Goal: Transaction & Acquisition: Purchase product/service

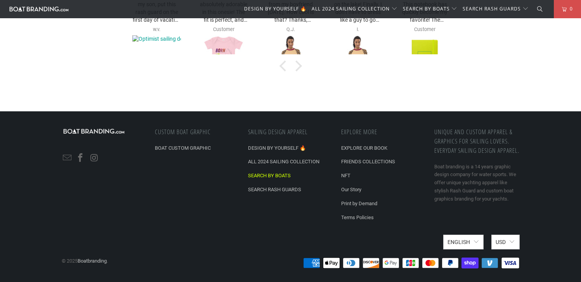
scroll to position [2763, 0]
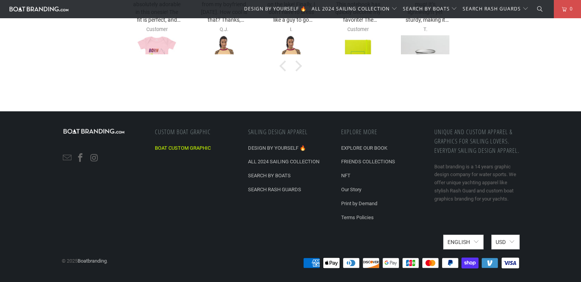
click at [195, 147] on link "BOAT CUSTOM GRAPHIC" at bounding box center [183, 148] width 56 height 6
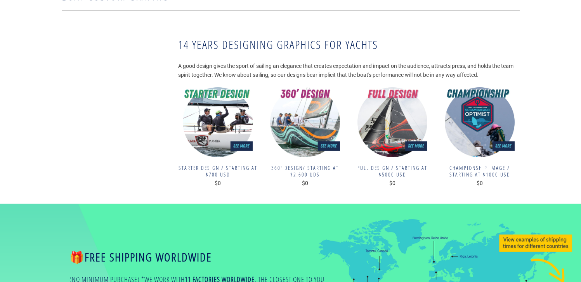
scroll to position [90, 0]
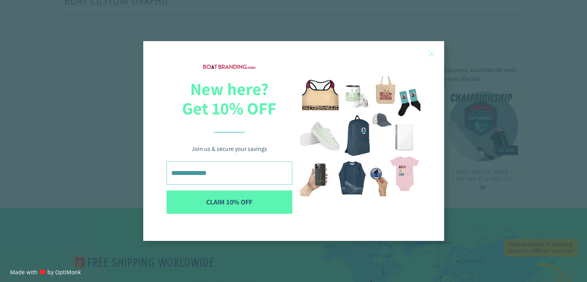
click at [429, 54] on span "X" at bounding box center [432, 54] width 8 height 12
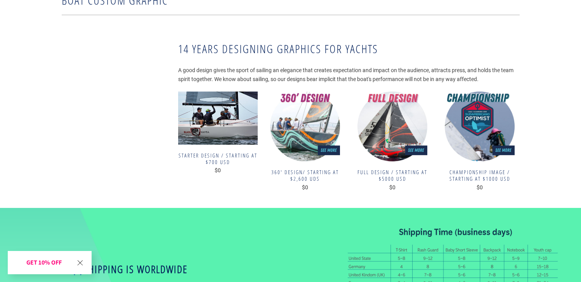
click at [214, 133] on img at bounding box center [218, 118] width 80 height 53
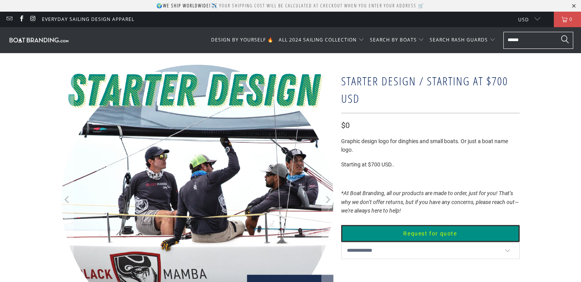
scroll to position [35, 0]
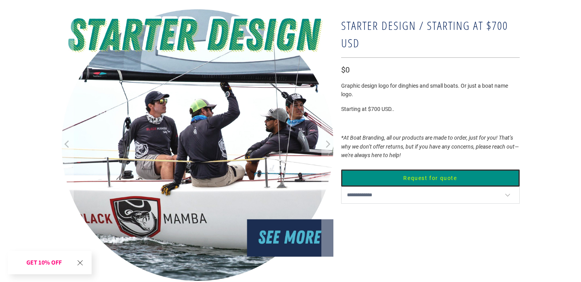
scroll to position [59, 0]
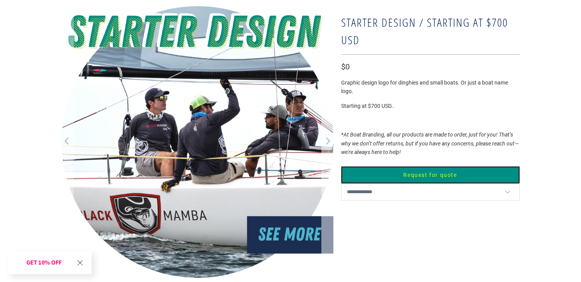
click at [328, 143] on icon "Next" at bounding box center [328, 141] width 5 height 7
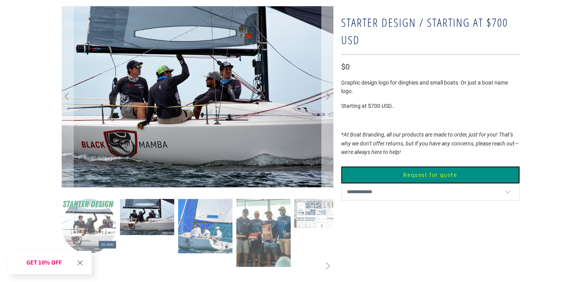
click at [328, 143] on icon "Next" at bounding box center [327, 96] width 7 height 109
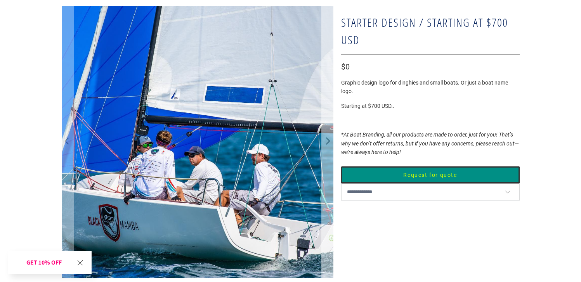
click at [328, 143] on icon "Next" at bounding box center [328, 141] width 5 height 7
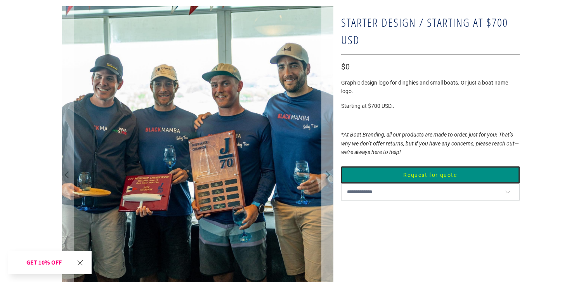
click at [328, 143] on icon "Next" at bounding box center [327, 176] width 7 height 204
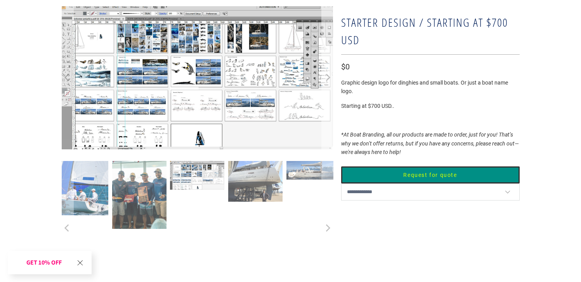
click at [328, 143] on button "Next" at bounding box center [328, 77] width 12 height 143
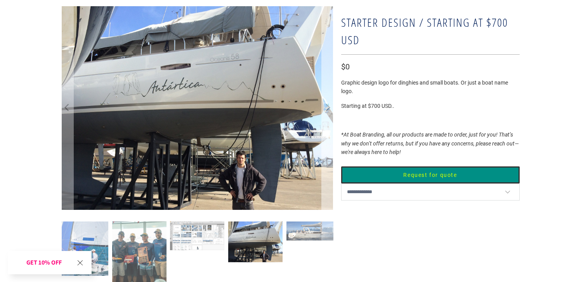
click at [328, 143] on icon "Next" at bounding box center [327, 108] width 7 height 122
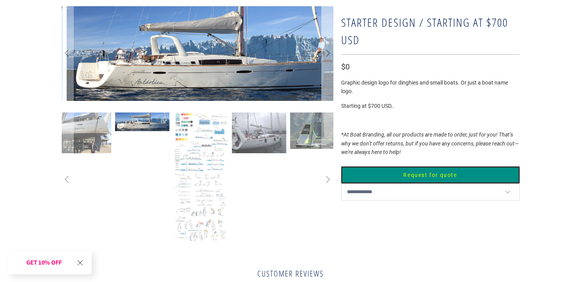
click at [328, 143] on icon "Next" at bounding box center [327, 179] width 7 height 81
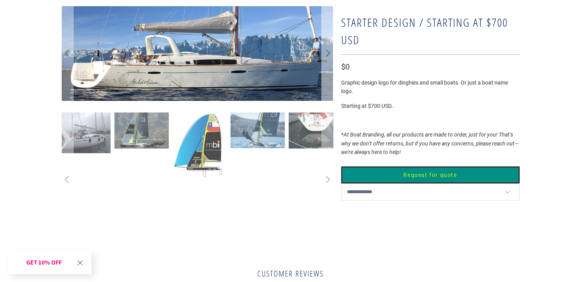
click at [328, 143] on icon "Next" at bounding box center [327, 179] width 7 height 81
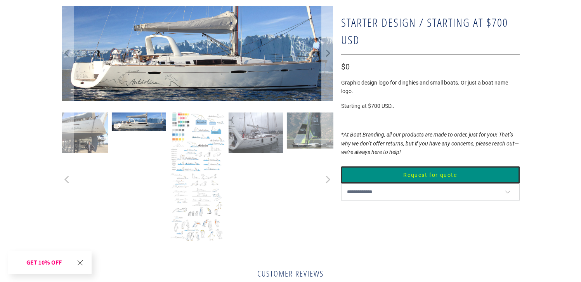
click at [328, 50] on icon "Next" at bounding box center [327, 53] width 7 height 57
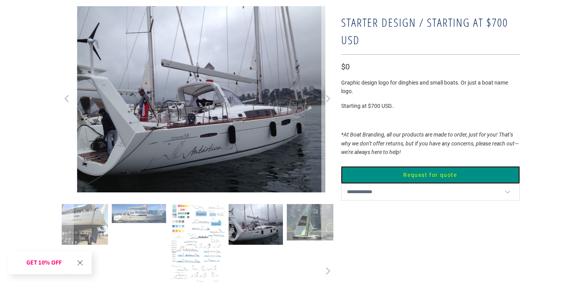
click at [328, 50] on icon "Next" at bounding box center [327, 99] width 7 height 112
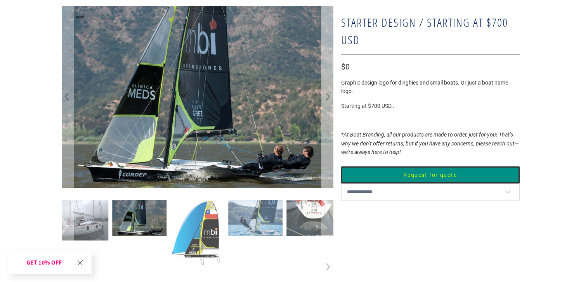
click at [328, 50] on icon "Next" at bounding box center [327, 97] width 7 height 109
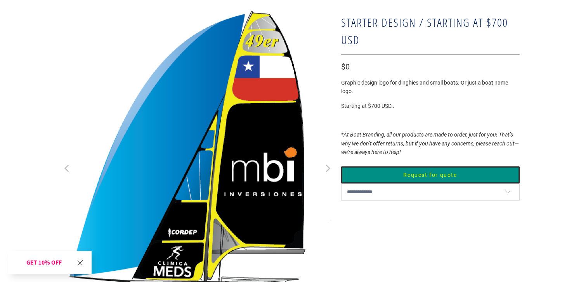
click at [328, 50] on button "Next" at bounding box center [328, 169] width 12 height 326
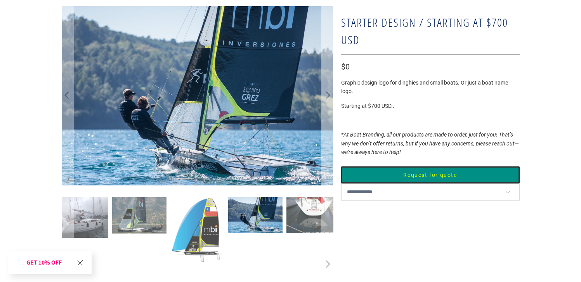
click at [329, 58] on icon "Next" at bounding box center [327, 96] width 7 height 108
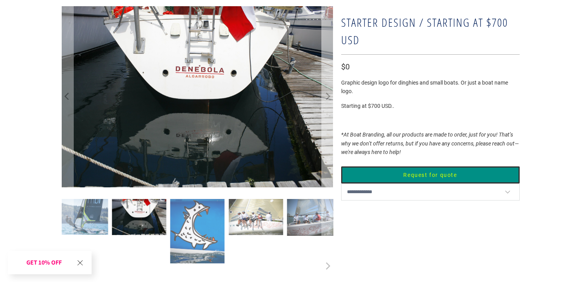
click at [329, 58] on icon "Next" at bounding box center [327, 96] width 7 height 109
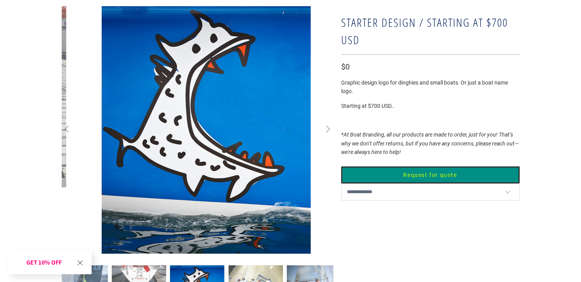
click at [329, 58] on icon "Next" at bounding box center [327, 130] width 7 height 149
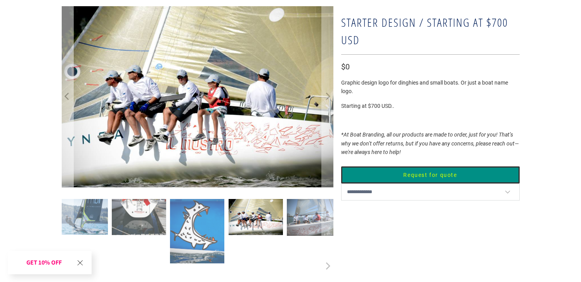
click at [72, 101] on button "Previous" at bounding box center [67, 96] width 12 height 181
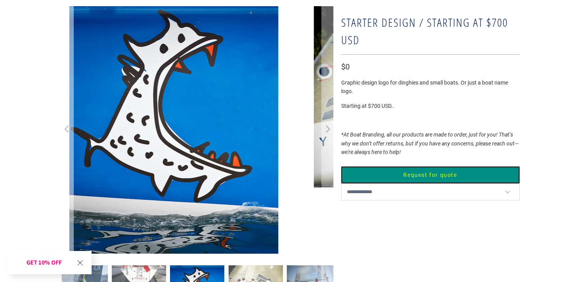
click at [72, 101] on button "Previous" at bounding box center [67, 130] width 12 height 248
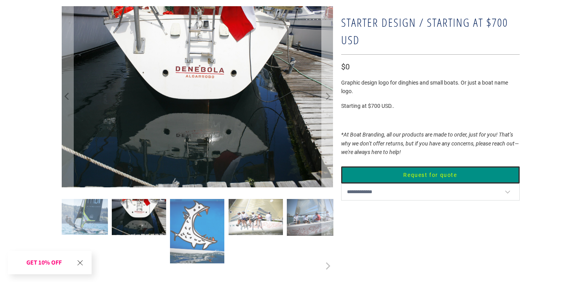
click at [329, 97] on icon "Next" at bounding box center [328, 96] width 5 height 7
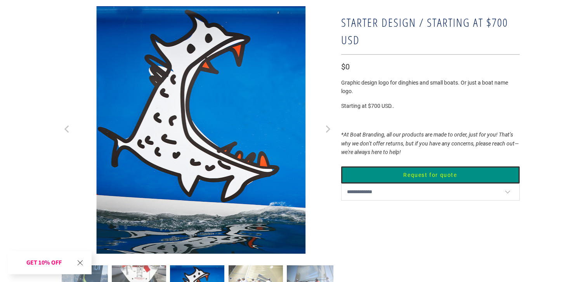
click at [329, 97] on icon "Next" at bounding box center [327, 130] width 7 height 149
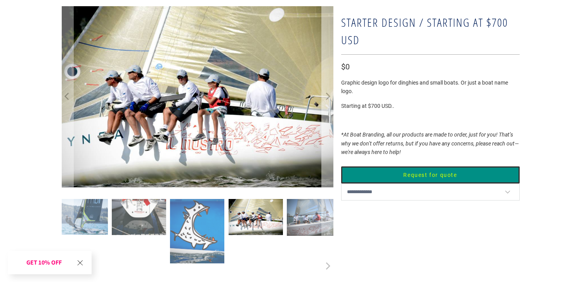
click at [329, 98] on icon "Next" at bounding box center [327, 96] width 7 height 109
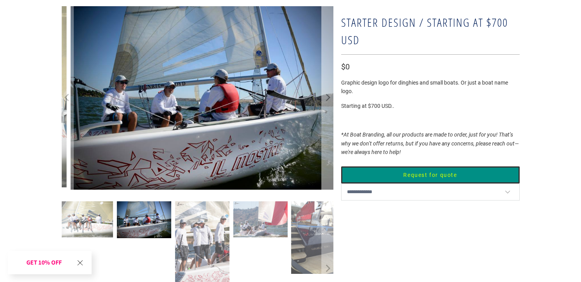
click at [329, 98] on icon "Next" at bounding box center [328, 97] width 5 height 7
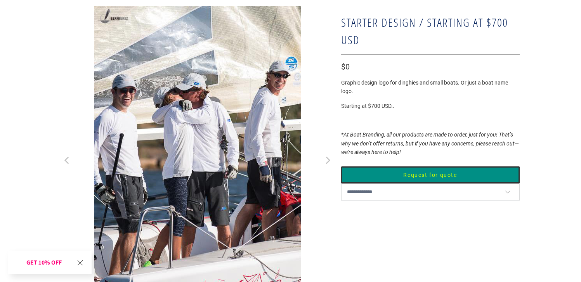
click at [329, 98] on icon "Next" at bounding box center [327, 161] width 7 height 186
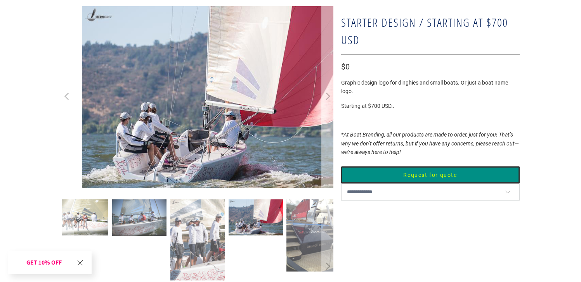
click at [329, 98] on icon "Next" at bounding box center [328, 96] width 5 height 7
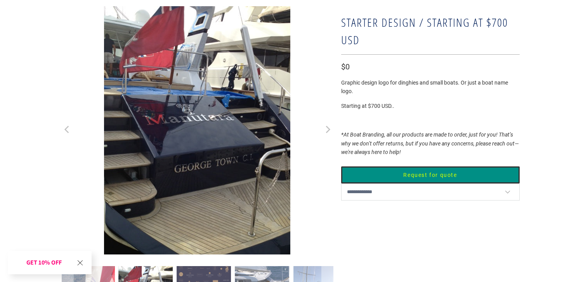
click at [329, 98] on icon "Next" at bounding box center [327, 130] width 7 height 149
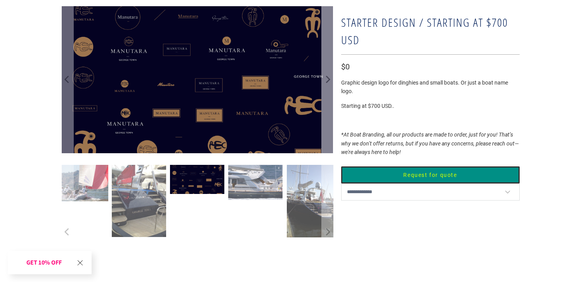
click at [329, 98] on icon "Next" at bounding box center [327, 80] width 7 height 88
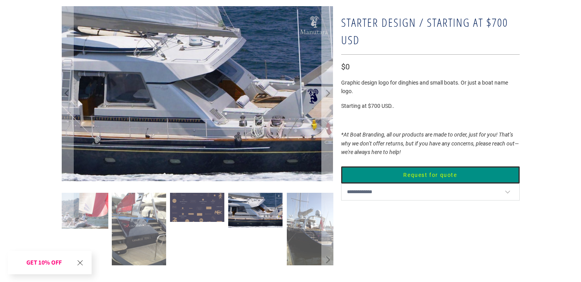
click at [329, 98] on icon "Next" at bounding box center [327, 93] width 7 height 105
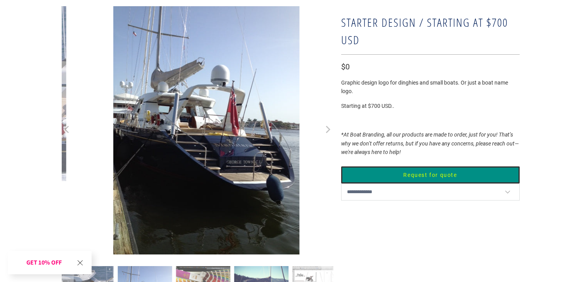
click at [329, 98] on icon "Next" at bounding box center [327, 130] width 7 height 149
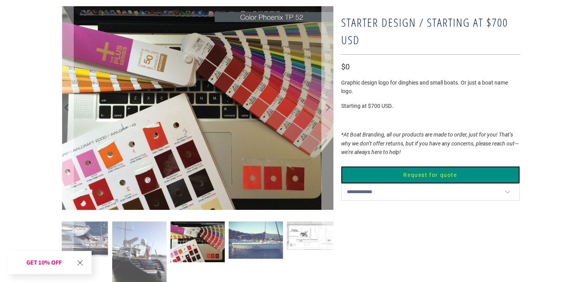
click at [329, 98] on icon "Next" at bounding box center [327, 108] width 7 height 122
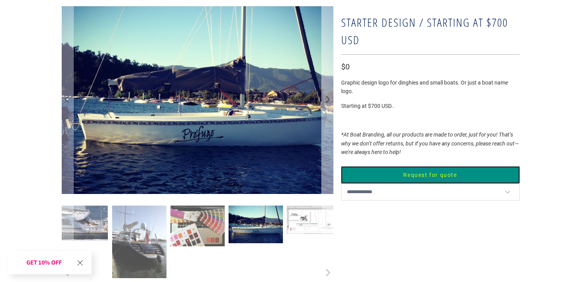
click at [327, 103] on icon "Next" at bounding box center [328, 100] width 5 height 7
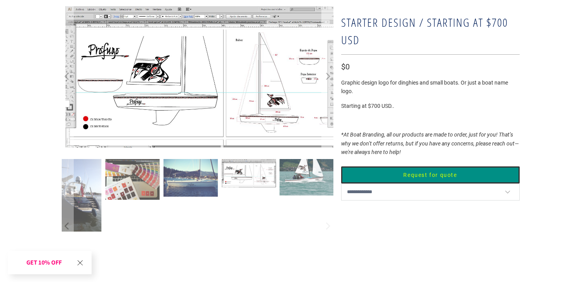
click at [327, 103] on icon "Next" at bounding box center [327, 77] width 7 height 85
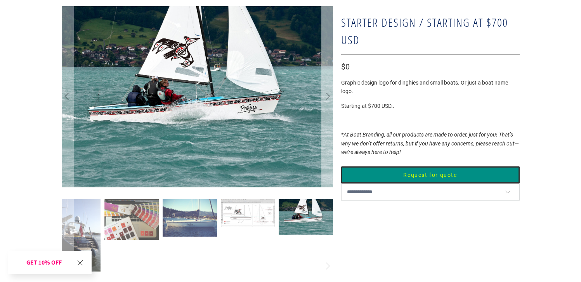
click at [327, 103] on icon "Next" at bounding box center [327, 96] width 7 height 109
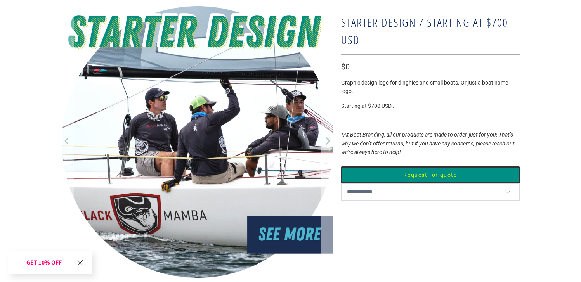
click at [327, 103] on icon "Next" at bounding box center [327, 142] width 7 height 163
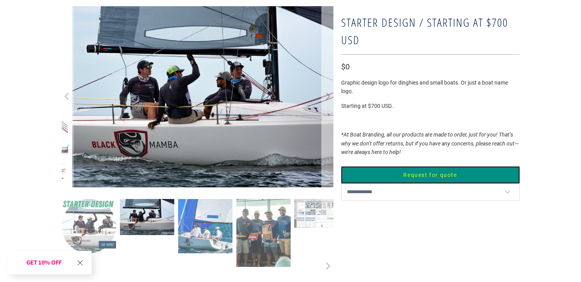
click at [327, 103] on icon "Next" at bounding box center [327, 96] width 7 height 109
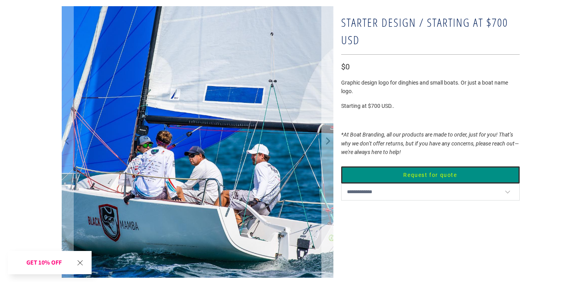
click at [328, 144] on icon "Next" at bounding box center [328, 141] width 5 height 7
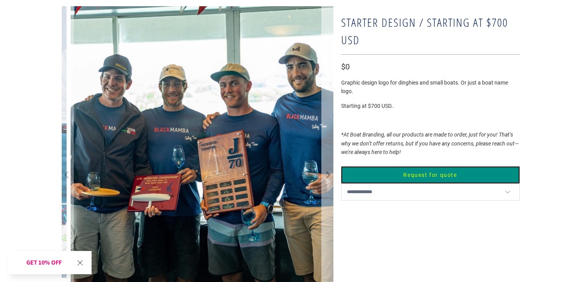
click at [328, 144] on icon "Next" at bounding box center [327, 176] width 7 height 204
